Goal: Transaction & Acquisition: Purchase product/service

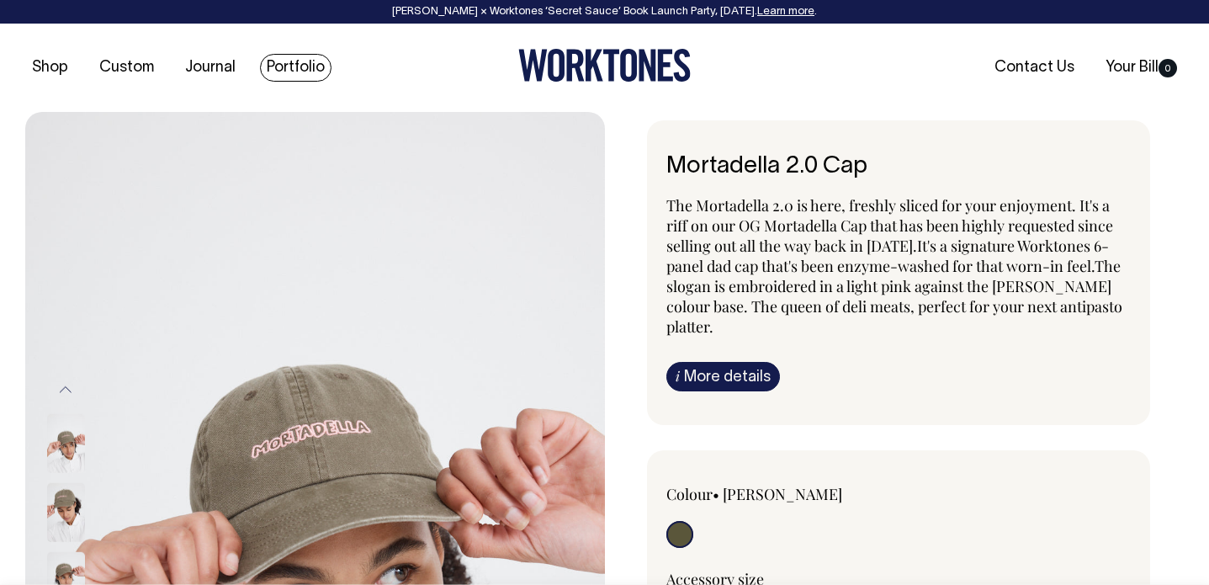
click at [285, 61] on link "Portfolio" at bounding box center [296, 68] width 72 height 28
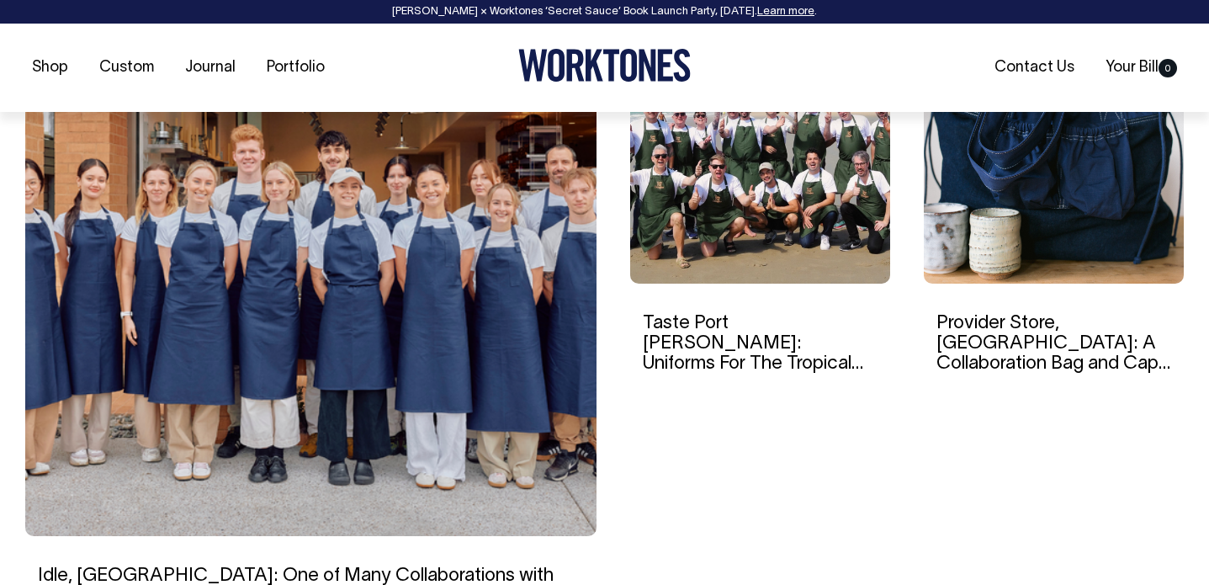
scroll to position [559, 0]
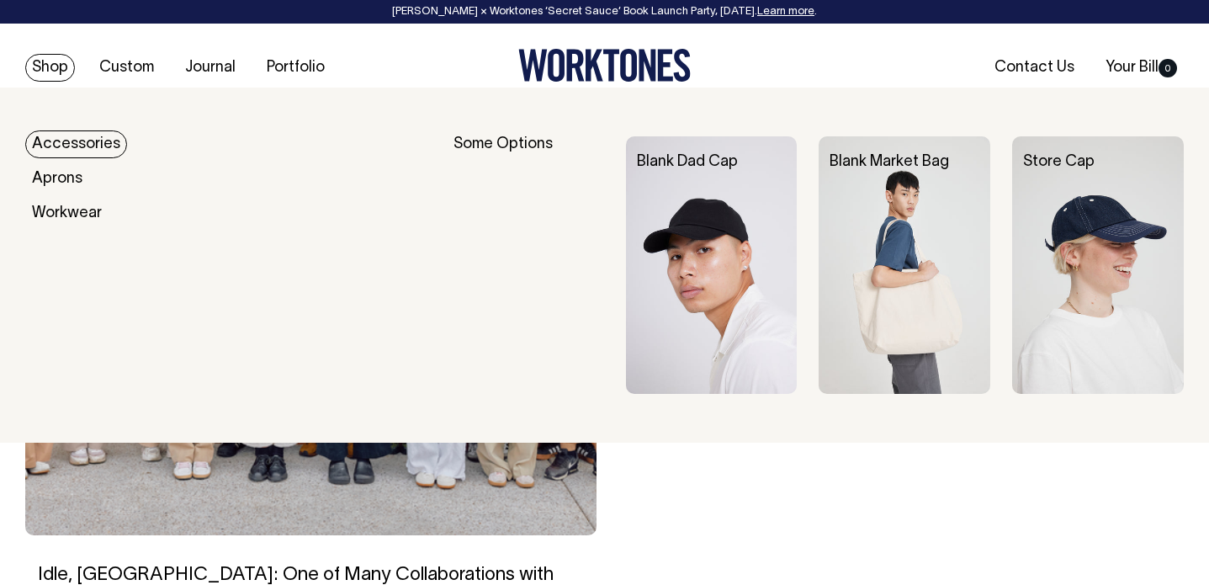
click at [70, 68] on link "Shop" at bounding box center [50, 68] width 50 height 28
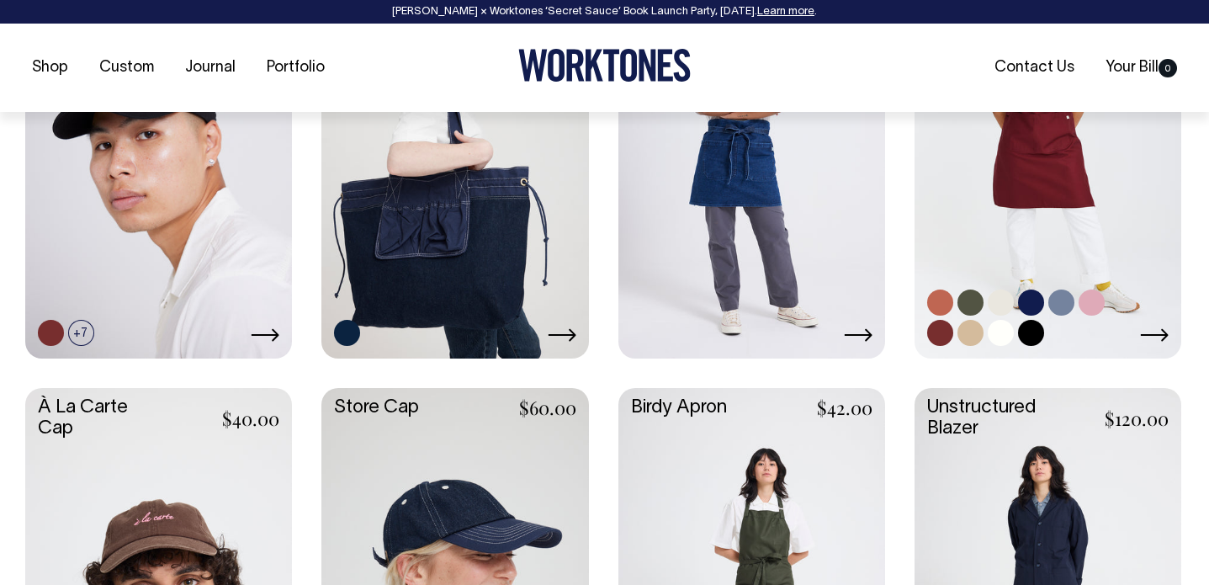
scroll to position [880, 0]
click at [1004, 123] on link at bounding box center [1047, 155] width 267 height 397
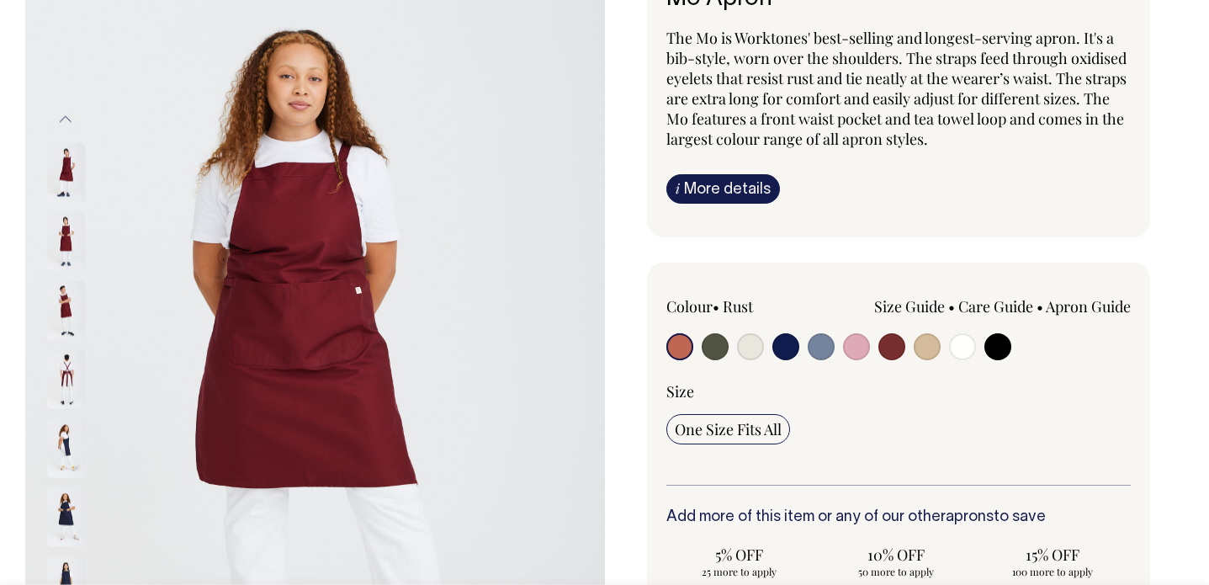
scroll to position [168, 0]
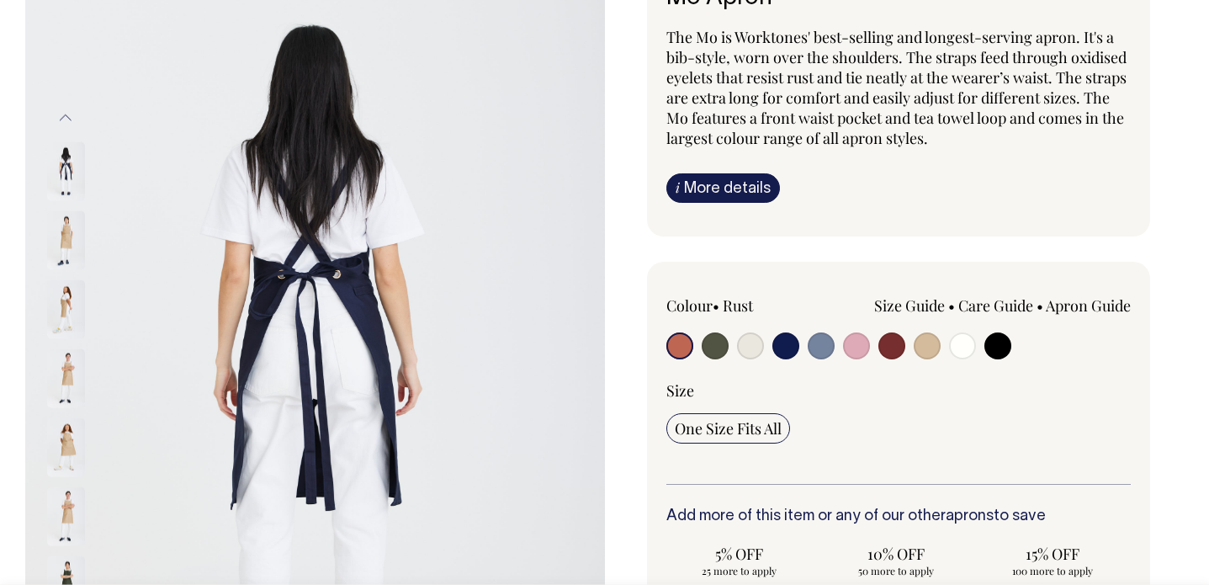
click at [883, 347] on input "radio" at bounding box center [891, 345] width 27 height 27
radio input "true"
select select "Burgundy"
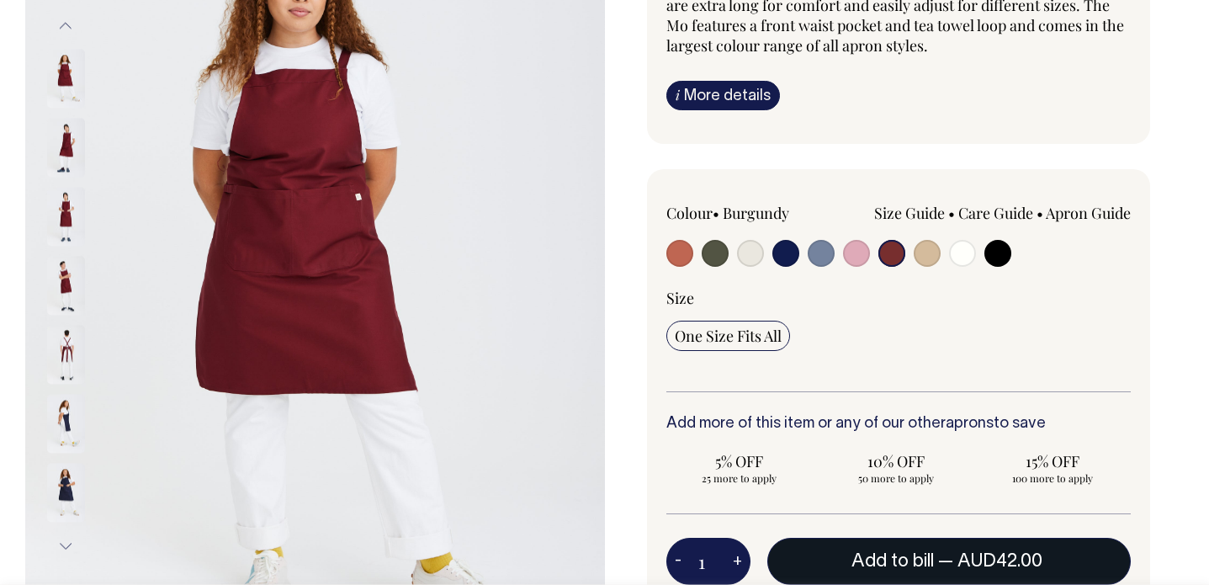
scroll to position [261, 0]
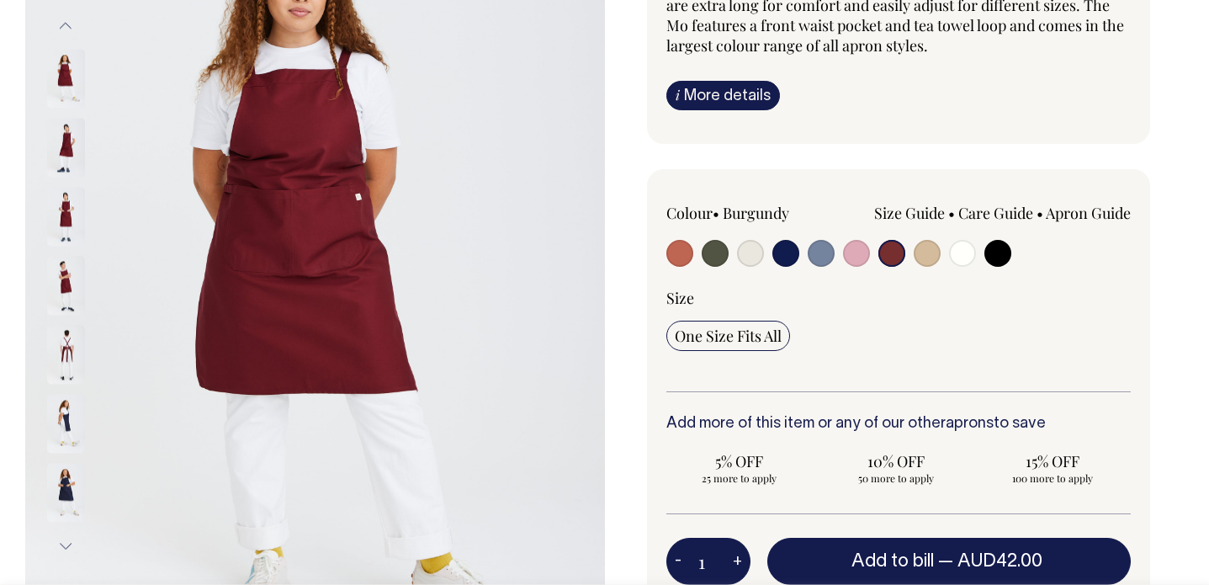
click at [738, 556] on button "+" at bounding box center [737, 561] width 26 height 34
type input "2"
click at [738, 556] on button "+" at bounding box center [737, 561] width 26 height 34
type input "3"
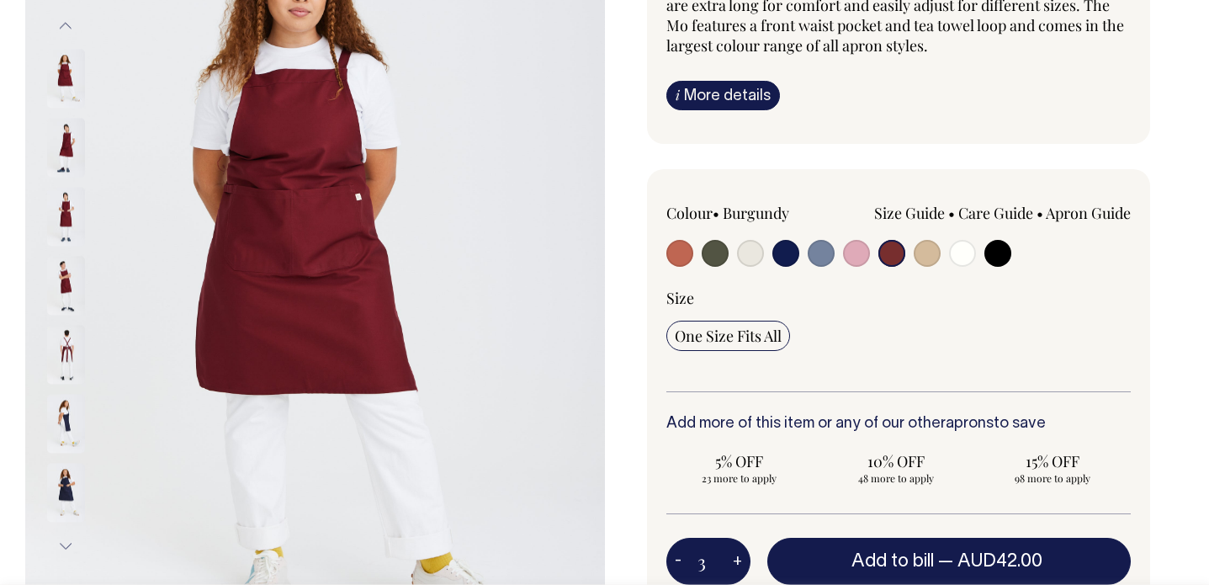
type input "3"
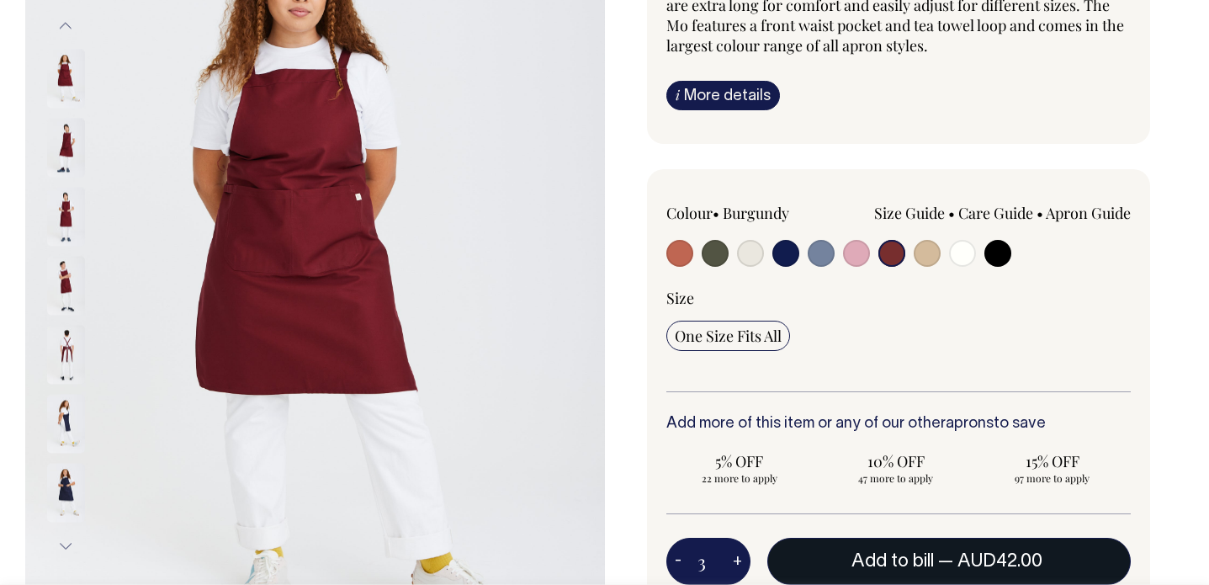
click at [871, 550] on button "Add to bill — AUD42.00" at bounding box center [949, 561] width 364 height 47
type input "1"
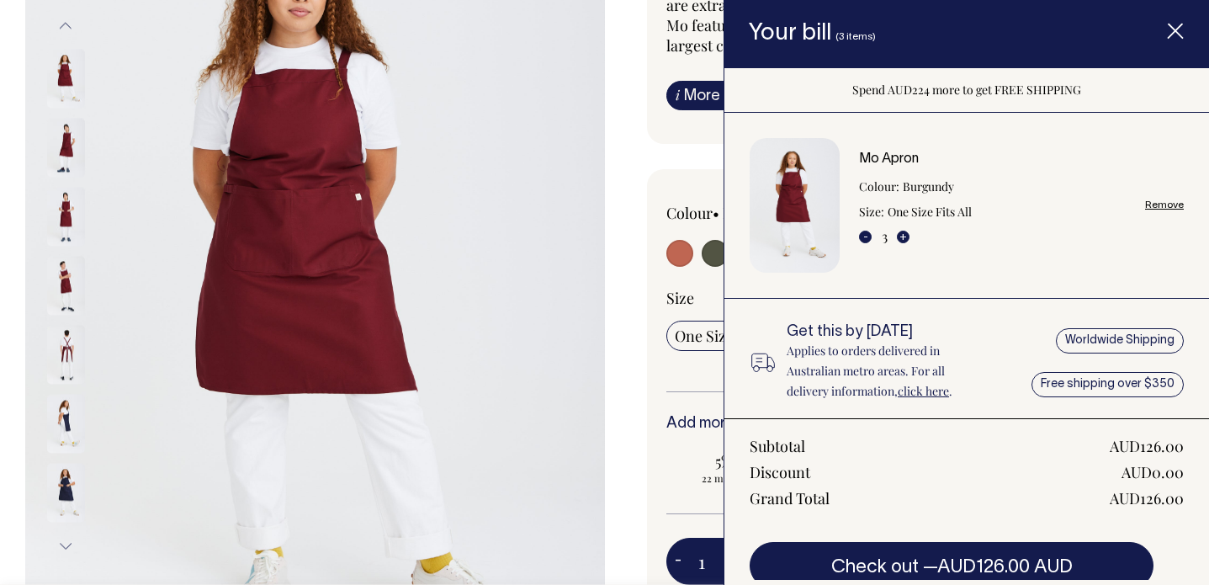
click at [1179, 27] on line "Item added to your cart" at bounding box center [1174, 30] width 13 height 13
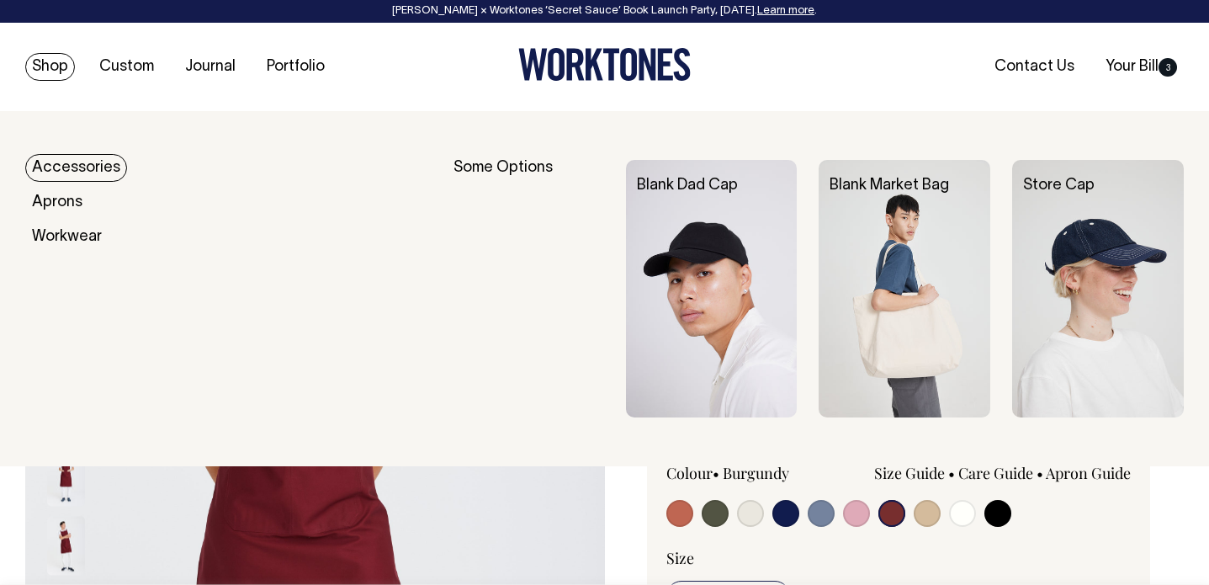
scroll to position [0, 0]
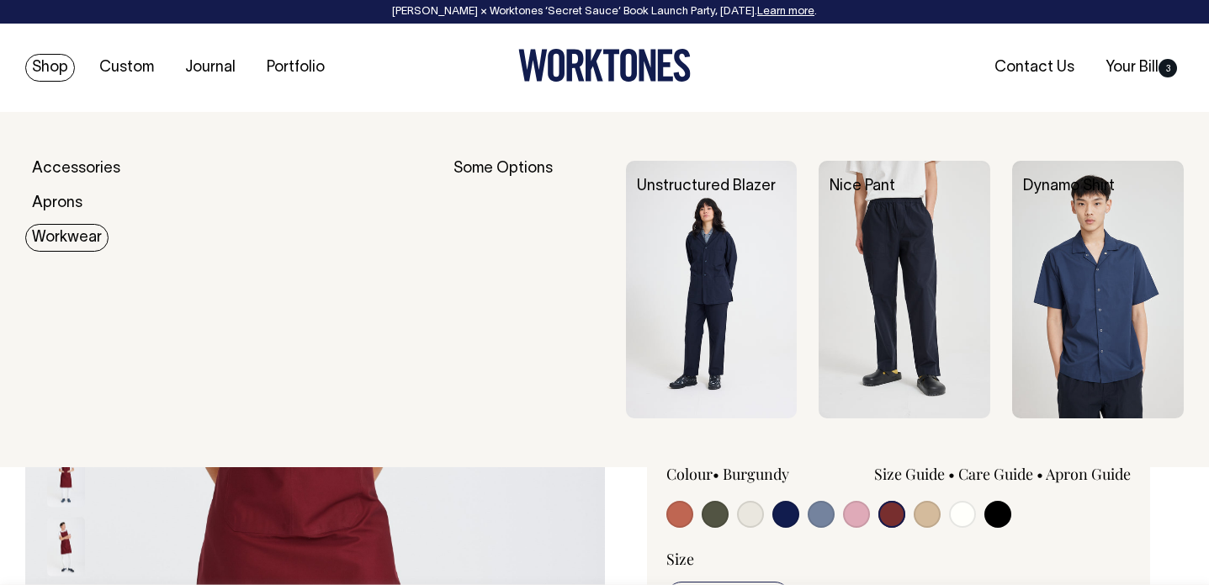
click at [68, 238] on link "Workwear" at bounding box center [66, 238] width 83 height 28
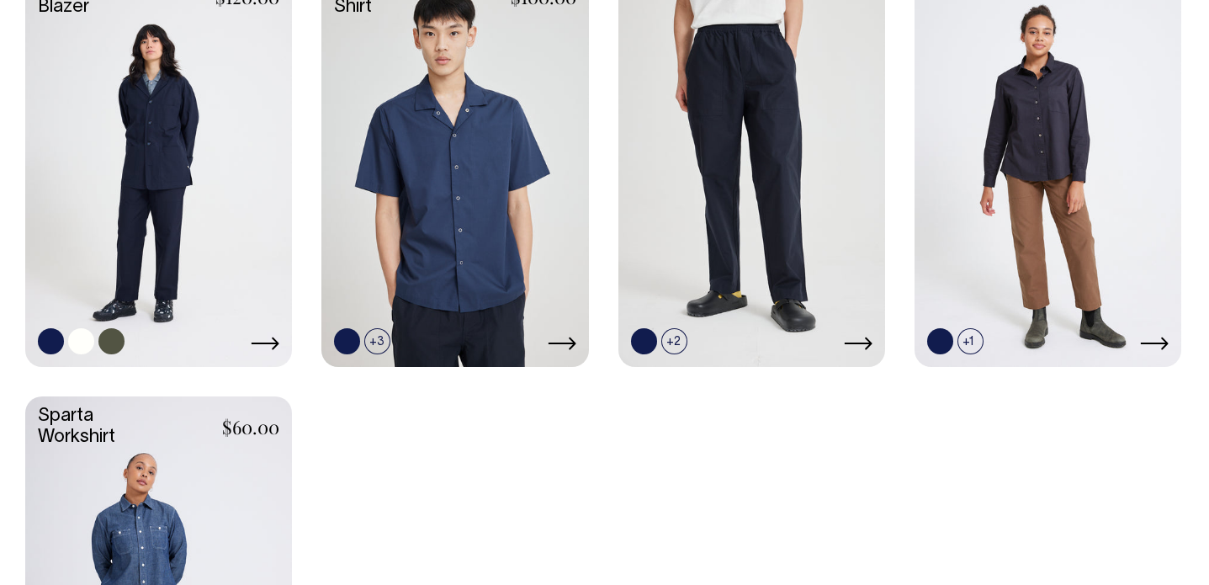
click at [199, 262] on link at bounding box center [158, 164] width 267 height 397
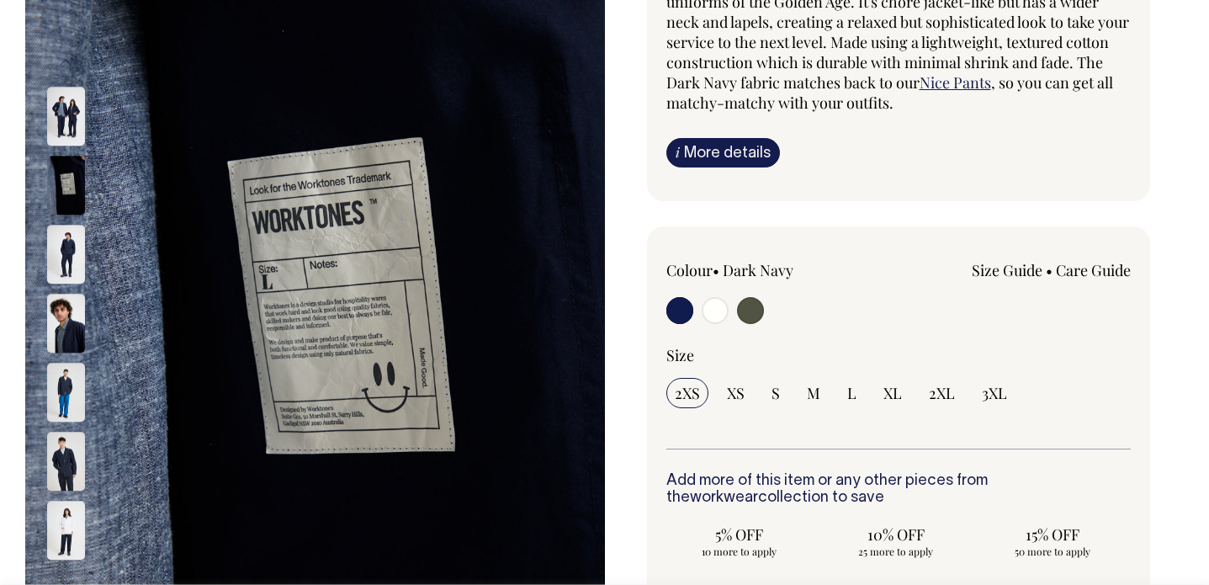
scroll to position [225, 0]
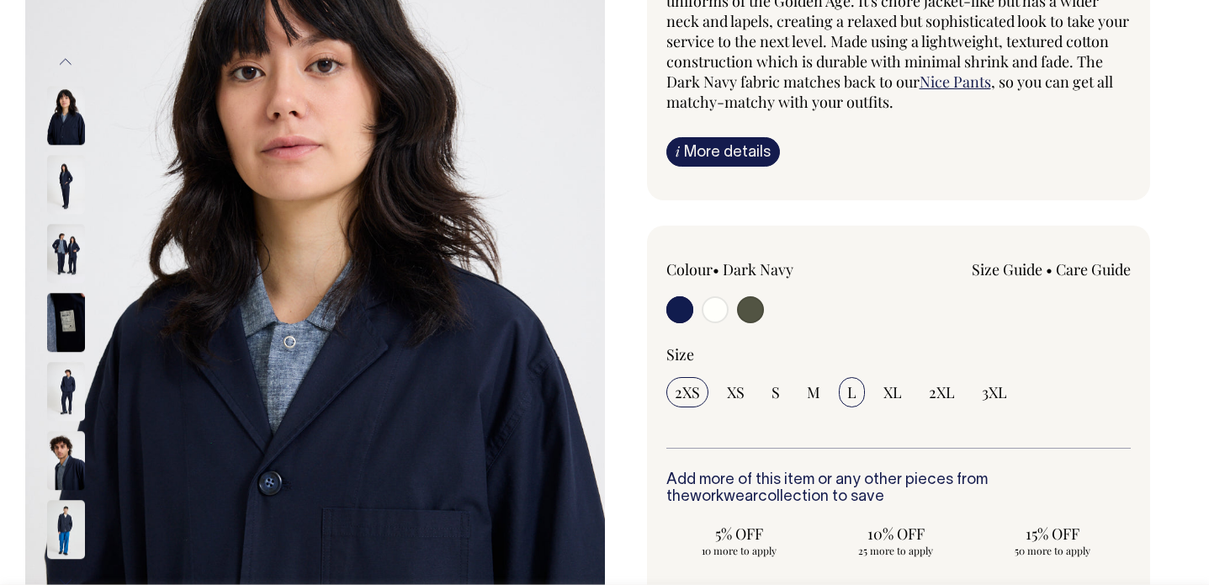
click at [844, 389] on input "L" at bounding box center [852, 392] width 26 height 30
radio input "true"
select select "L"
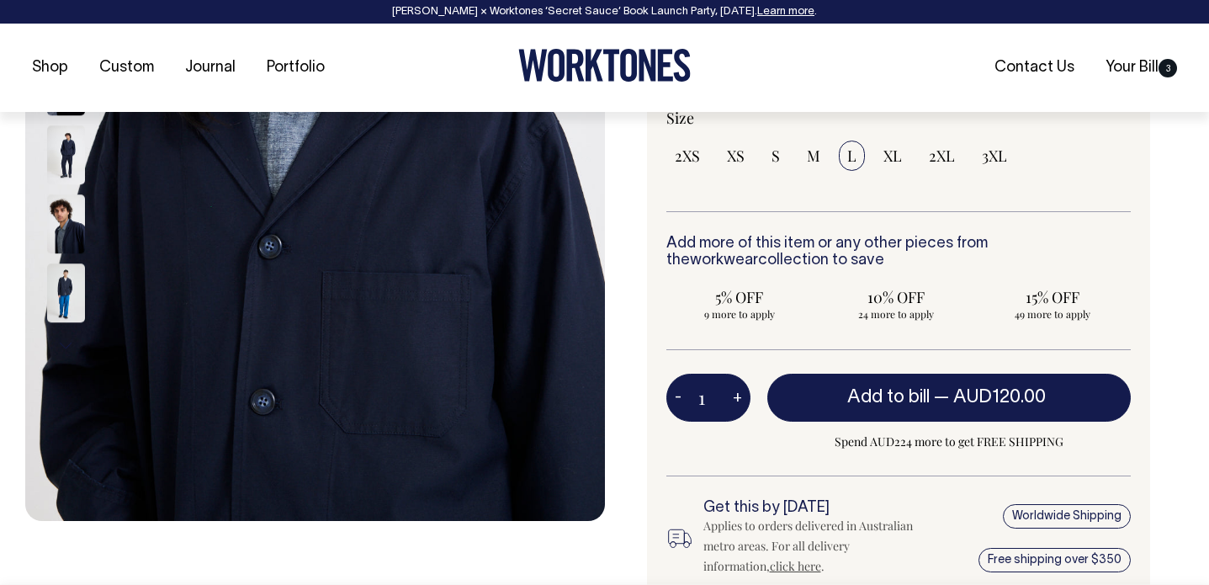
scroll to position [462, 0]
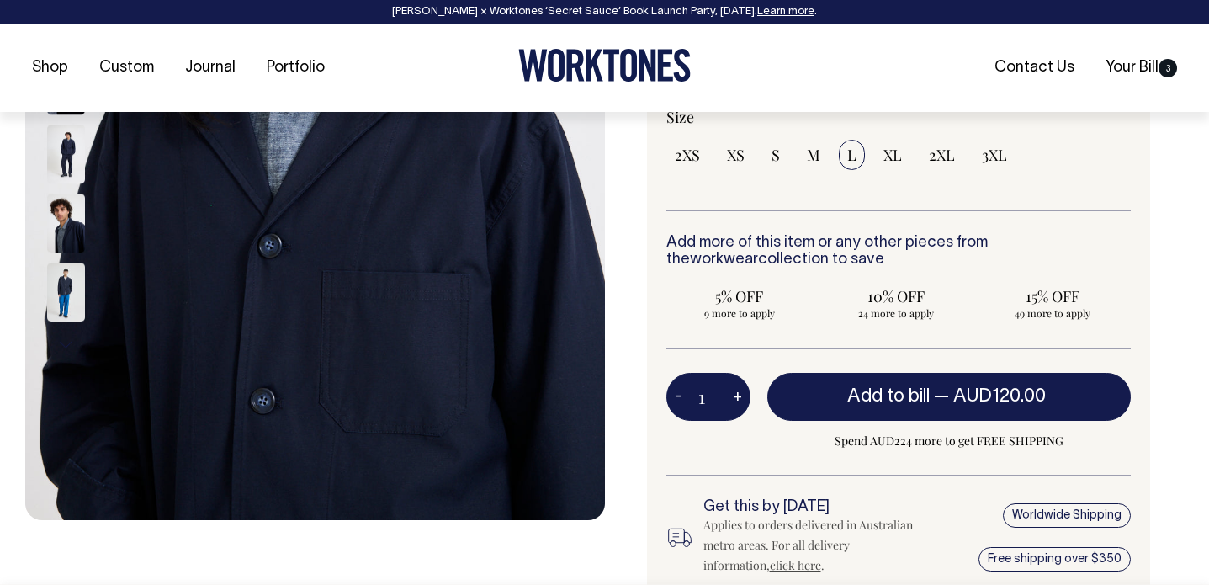
click at [731, 389] on button "+" at bounding box center [737, 397] width 26 height 34
type input "2"
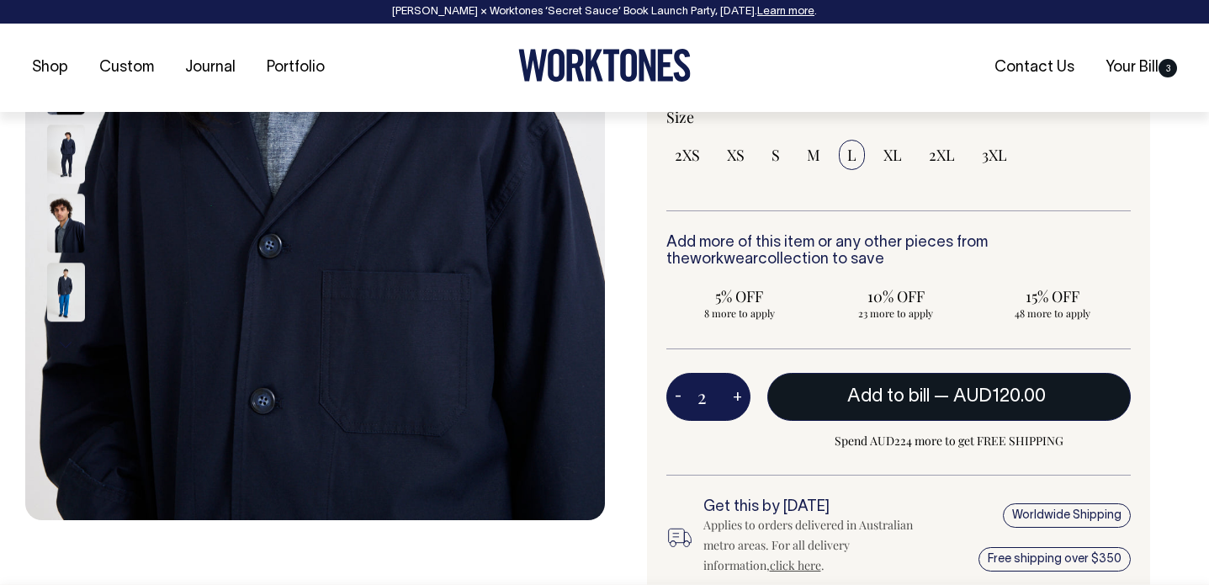
click at [963, 397] on span "AUD120.00" at bounding box center [999, 396] width 93 height 17
type input "1"
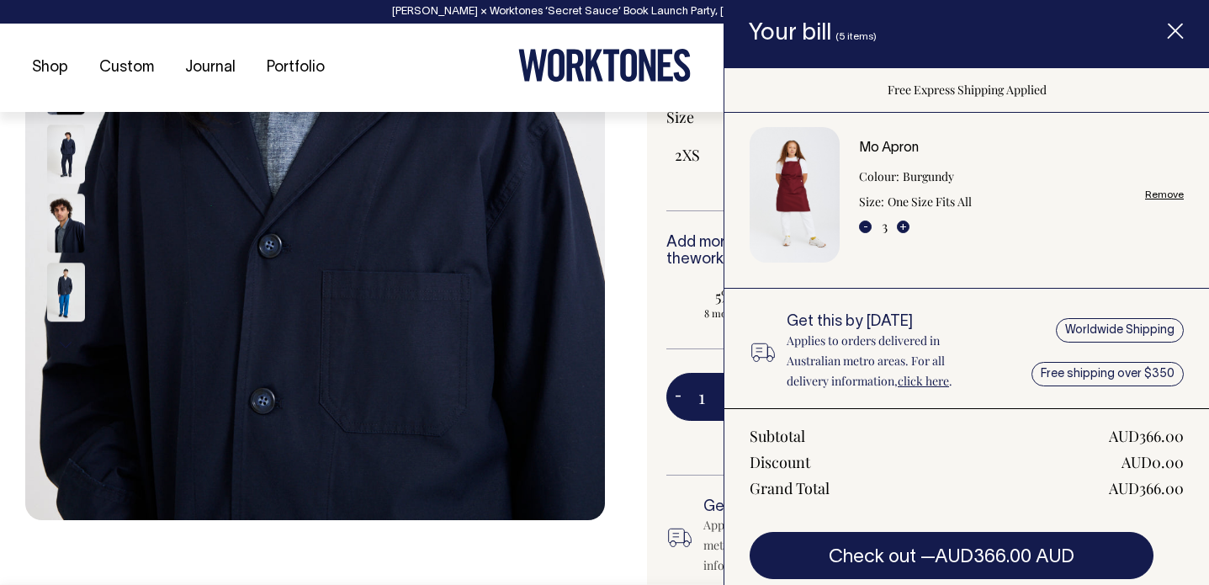
scroll to position [0, 0]
